Goal: Information Seeking & Learning: Learn about a topic

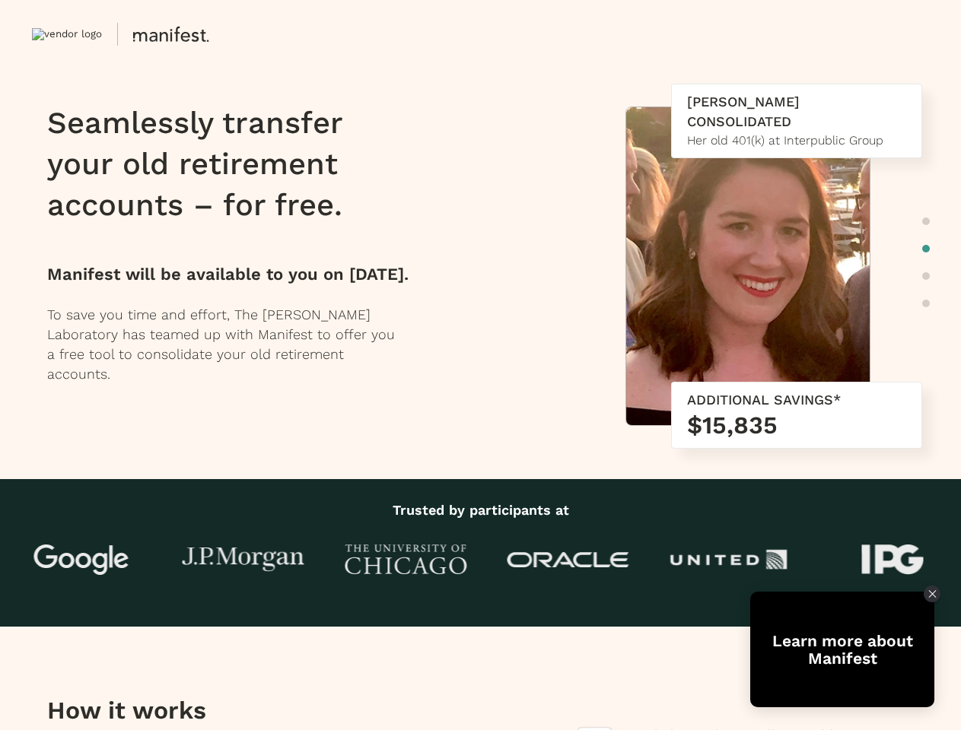
click at [480, 365] on div "Seamlessly transfer your old retirement accounts – for free. Manifest will be a…" at bounding box center [265, 244] width 436 height 320
click at [260, 34] on button at bounding box center [260, 34] width 457 height 30
click at [789, 312] on img at bounding box center [747, 270] width 243 height 326
click at [926, 262] on div at bounding box center [926, 262] width 8 height 99
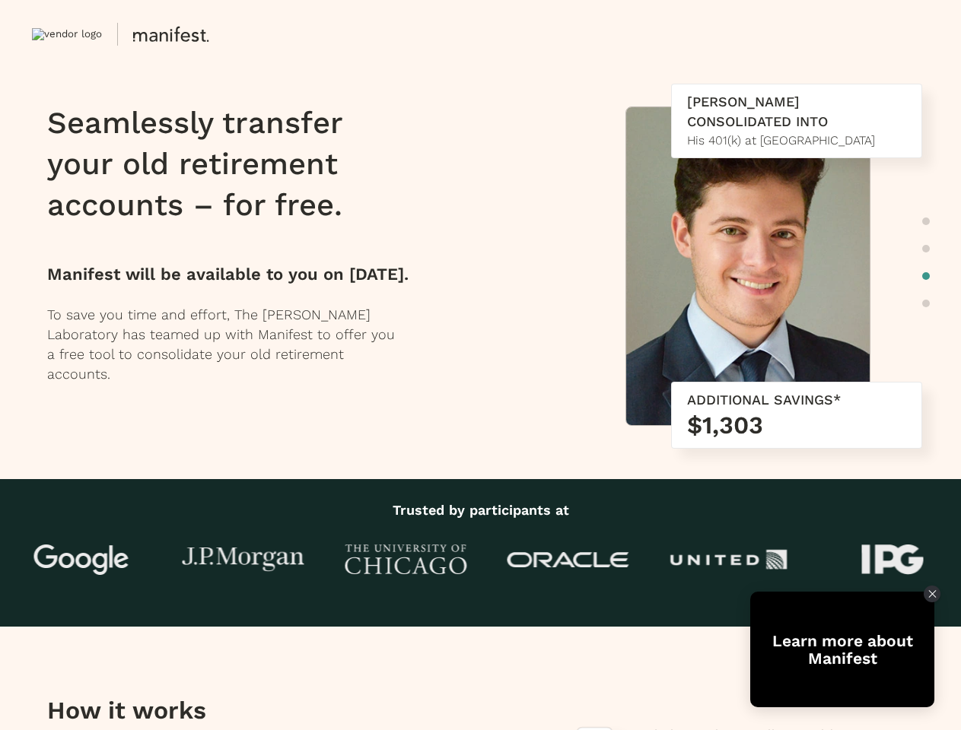
click at [487, 560] on div at bounding box center [568, 560] width 162 height 46
click at [842, 650] on div "Learn more about Manifest" at bounding box center [842, 649] width 184 height 35
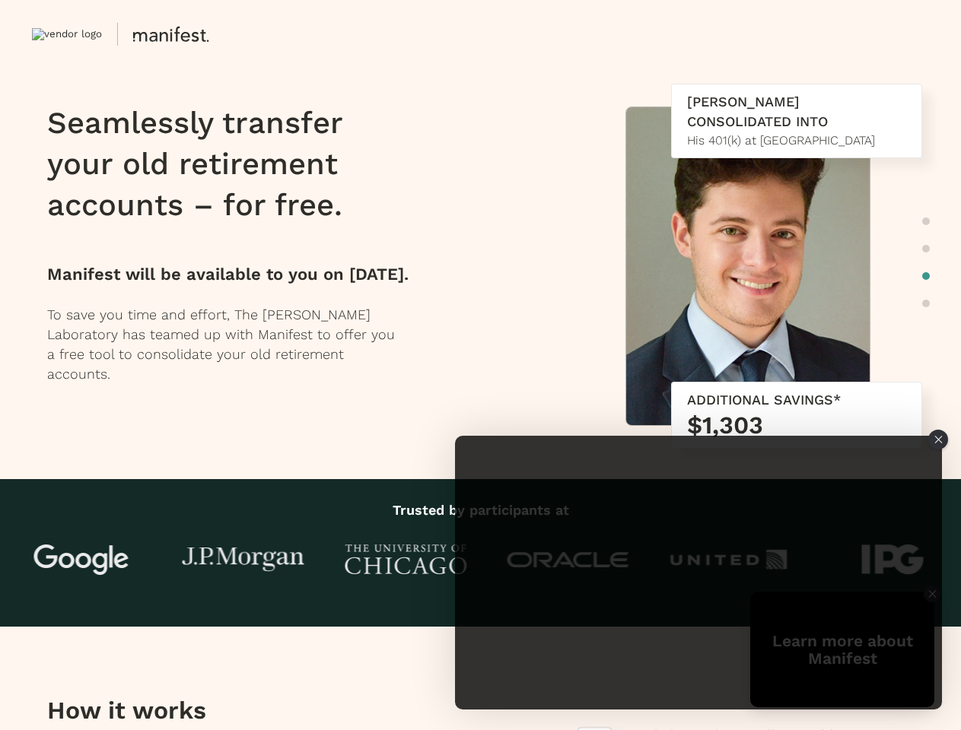
click at [842, 650] on iframe "Tolstoy Player : Manifest Participant App Embed" at bounding box center [698, 573] width 487 height 274
